Goal: Information Seeking & Learning: Learn about a topic

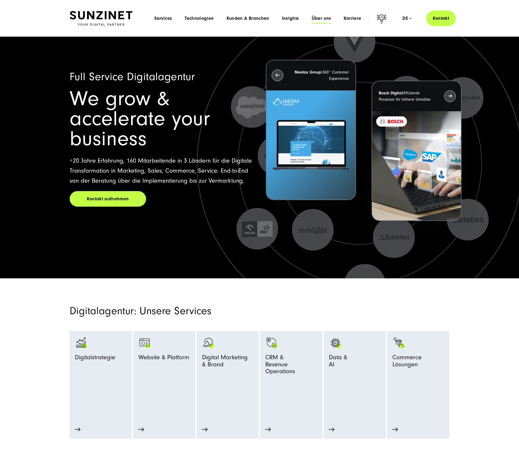
click at [326, 18] on span "Über uns" at bounding box center [322, 18] width 20 height 5
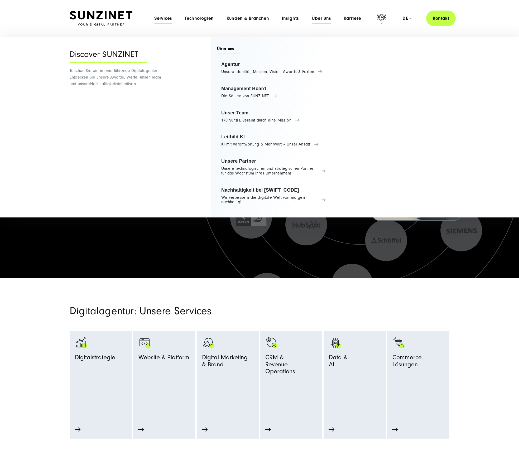
click at [169, 17] on span "Services" at bounding box center [163, 18] width 18 height 5
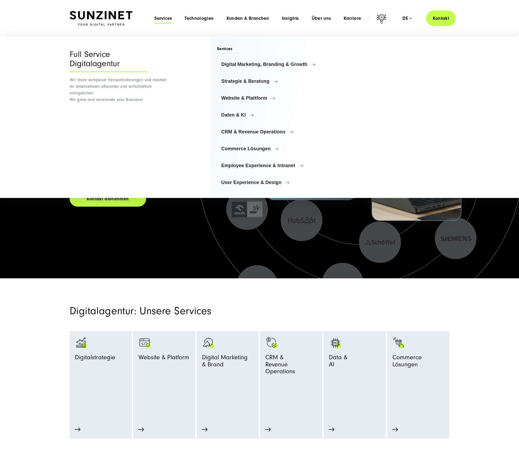
click at [85, 58] on div "Full Service Digitalagentur" at bounding box center [108, 61] width 77 height 22
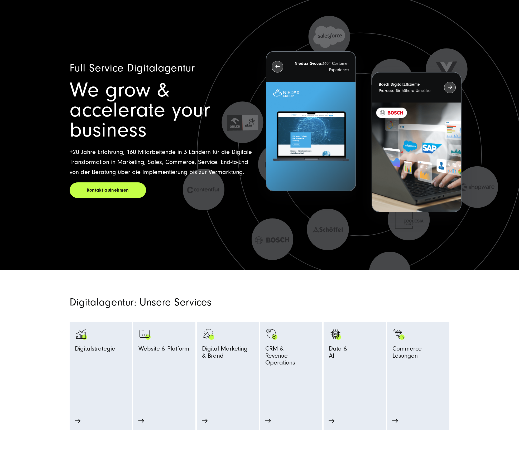
click at [198, 275] on section "Digitalagentur: Unsere Services Digitalstrategie Strategie Beratung Prozessopti…" at bounding box center [259, 350] width 519 height 161
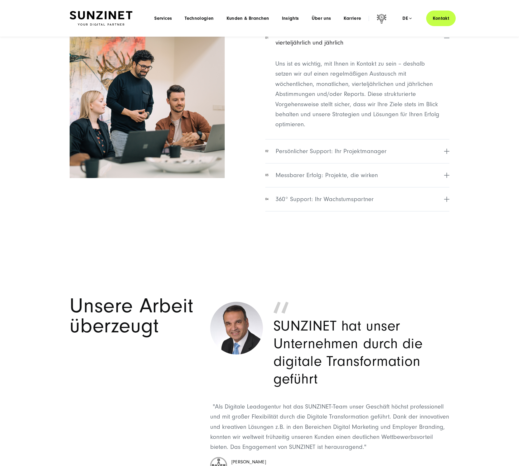
scroll to position [2104, 0]
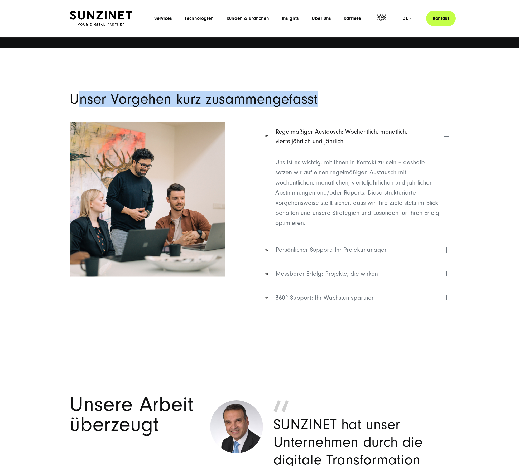
drag, startPoint x: 84, startPoint y: 102, endPoint x: 365, endPoint y: 101, distance: 280.5
click at [365, 101] on h2 "Unser Vorgehen kurz zusammengefasst" at bounding box center [260, 99] width 380 height 15
drag, startPoint x: 319, startPoint y: 101, endPoint x: 55, endPoint y: 105, distance: 264.4
click at [53, 106] on section "Unser Vorgehen kurz zusammengefasst 01 Regelmäßiger Austausch: Wöchentlich, mon…" at bounding box center [259, 197] width 519 height 297
copy h2 "Unser Vorgehen kurz zusammengefasst"
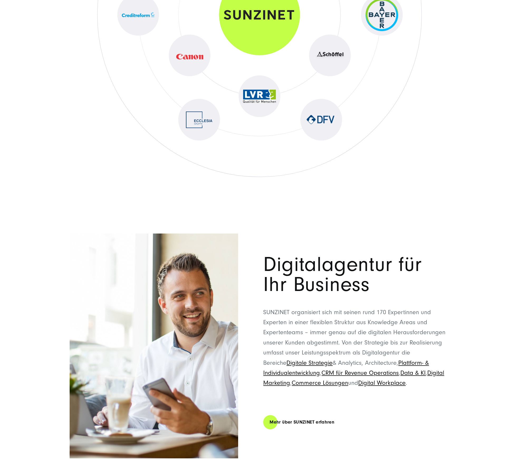
scroll to position [3216, 0]
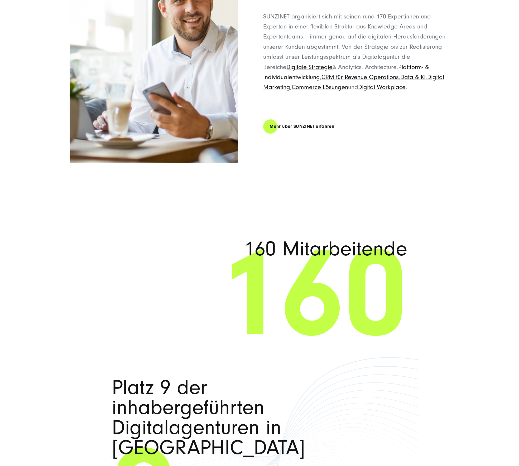
click at [277, 76] on link "Plattform- & Individualentwicklung" at bounding box center [346, 72] width 166 height 17
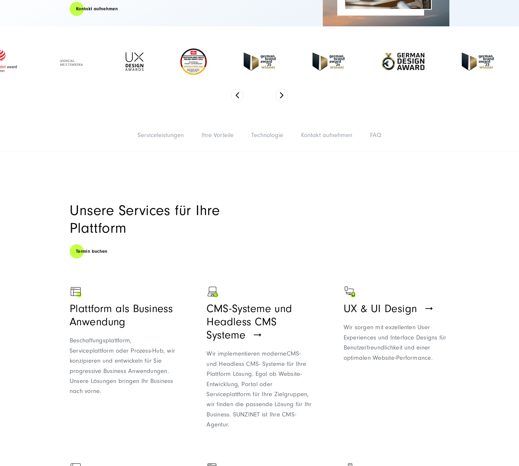
scroll to position [246, 0]
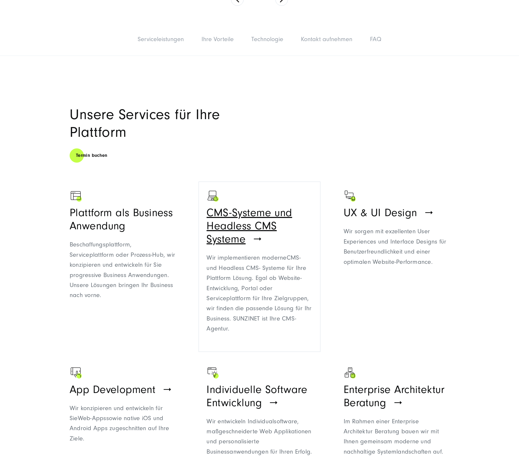
drag, startPoint x: 222, startPoint y: 221, endPoint x: 267, endPoint y: 237, distance: 48.0
click at [267, 238] on ul "Plattform als Business Anwendung Beschaffungsplattform, Serviceplattform oder P…" at bounding box center [260, 327] width 380 height 280
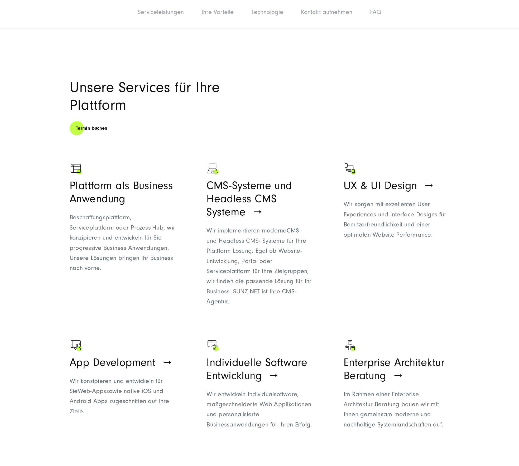
scroll to position [278, 0]
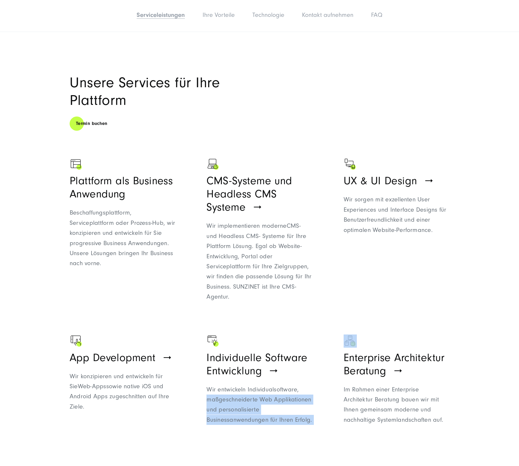
drag, startPoint x: 374, startPoint y: 365, endPoint x: 320, endPoint y: 385, distance: 57.6
click at [324, 385] on ul "Plattform als Business Anwendung Beschaffungsplattform, Serviceplattform oder P…" at bounding box center [260, 295] width 380 height 280
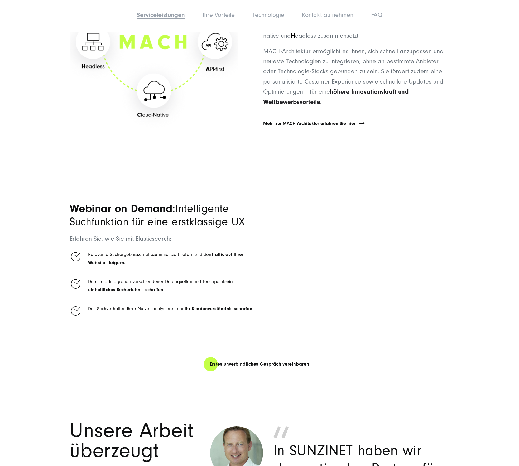
scroll to position [1019, 0]
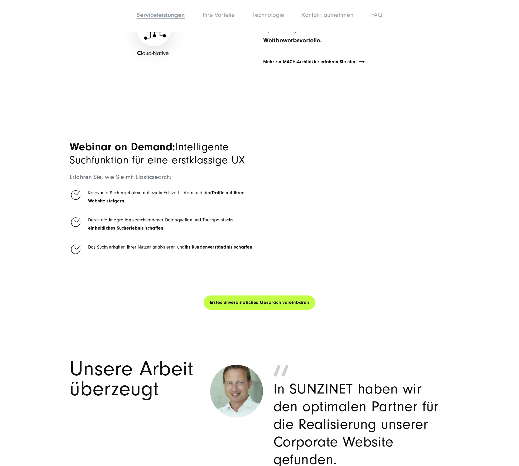
drag, startPoint x: 309, startPoint y: 309, endPoint x: 211, endPoint y: 306, distance: 97.6
click at [212, 306] on div "Erstes unverbindliches Gespräch vereinbaren" at bounding box center [260, 302] width 498 height 15
drag, startPoint x: 351, startPoint y: 313, endPoint x: 197, endPoint y: 257, distance: 163.9
click at [199, 303] on div "Erstes unverbindliches Gespräch vereinbaren" at bounding box center [260, 302] width 498 height 15
copy link "Erstes unverbindliches Gespräch vereinbaren"
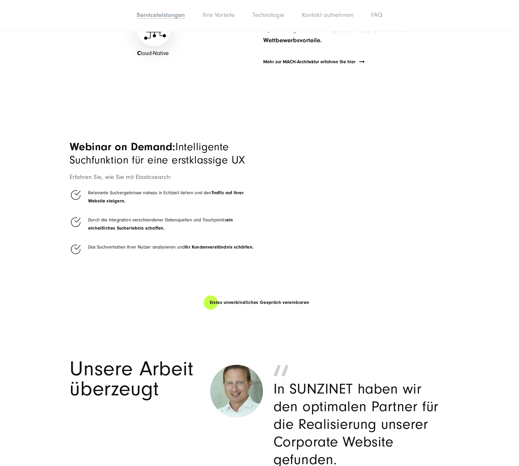
copy link "Erstes unverbindliches Gespräch vereinbaren"
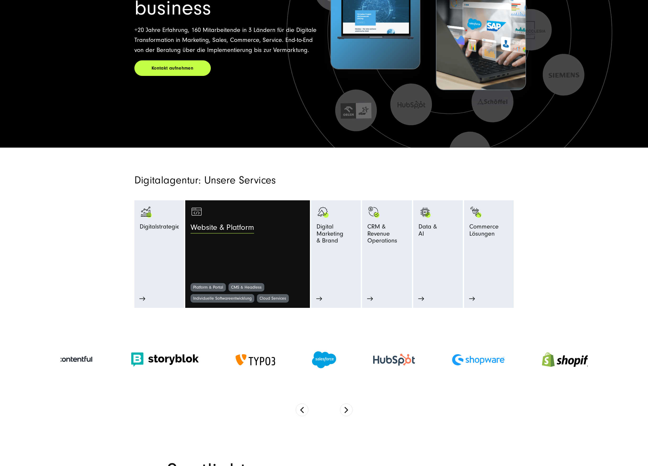
scroll to position [156, 0]
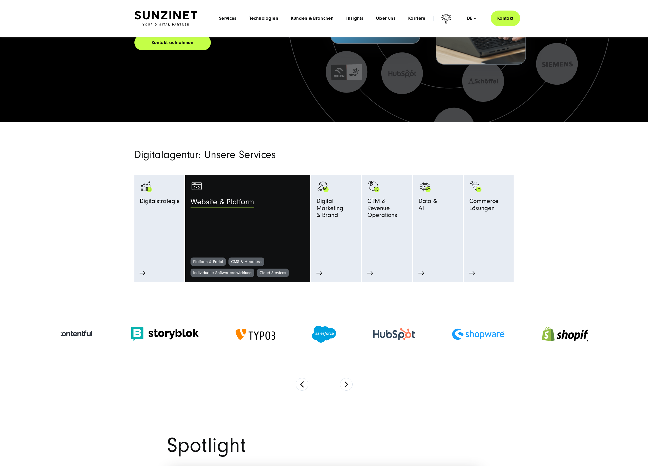
click at [239, 209] on span "Website & Platform" at bounding box center [223, 204] width 64 height 12
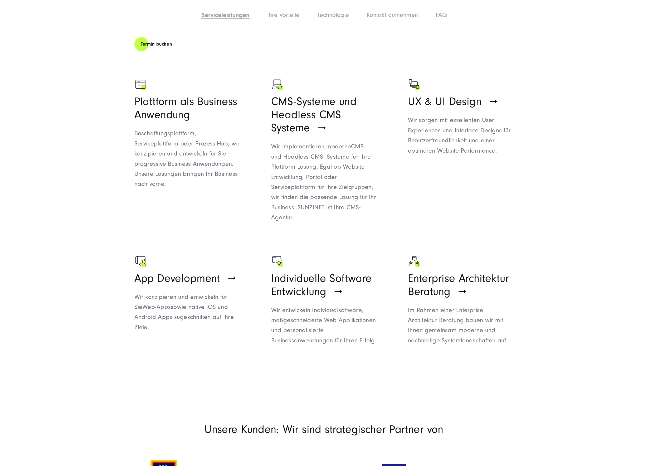
scroll to position [340, 0]
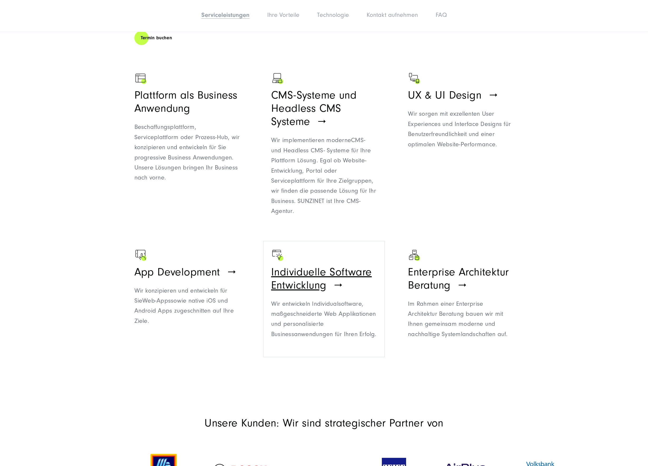
click at [334, 281] on span "Individuelle Software Entwicklung" at bounding box center [321, 279] width 101 height 26
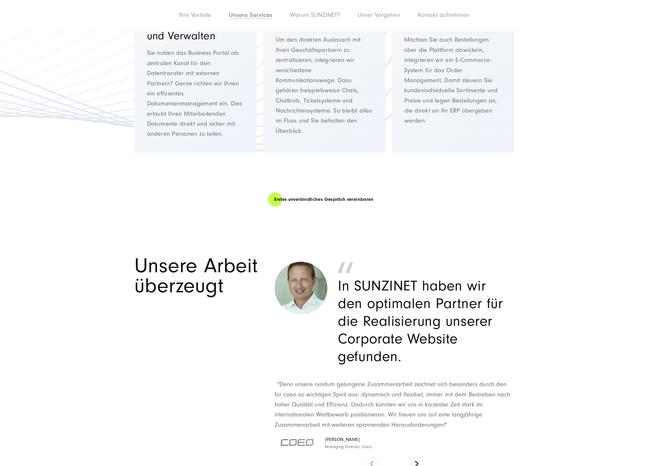
scroll to position [1159, 0]
